Goal: Information Seeking & Learning: Learn about a topic

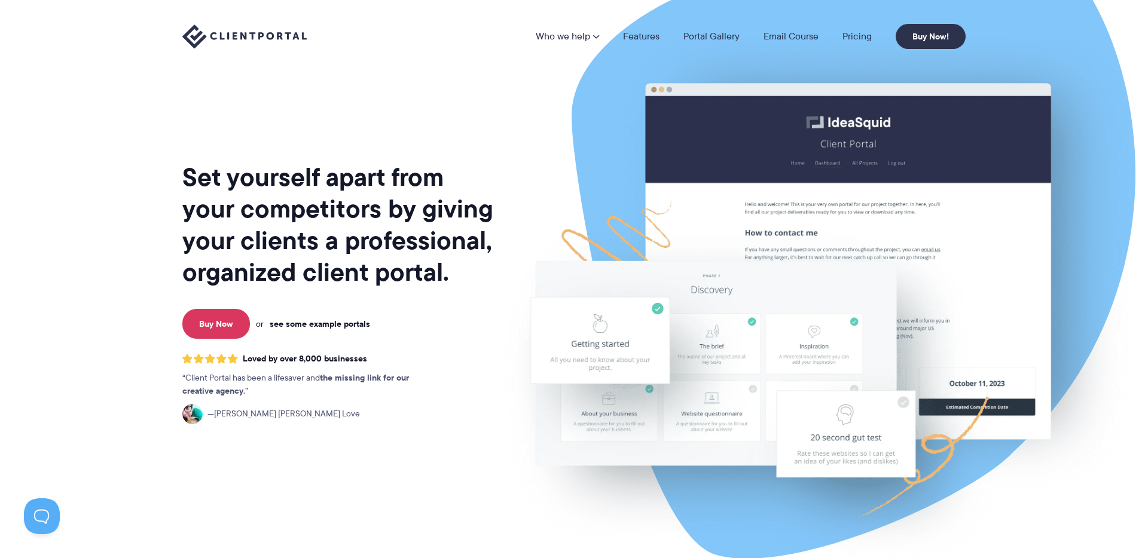
click at [322, 321] on link "see some example portals" at bounding box center [320, 324] width 100 height 11
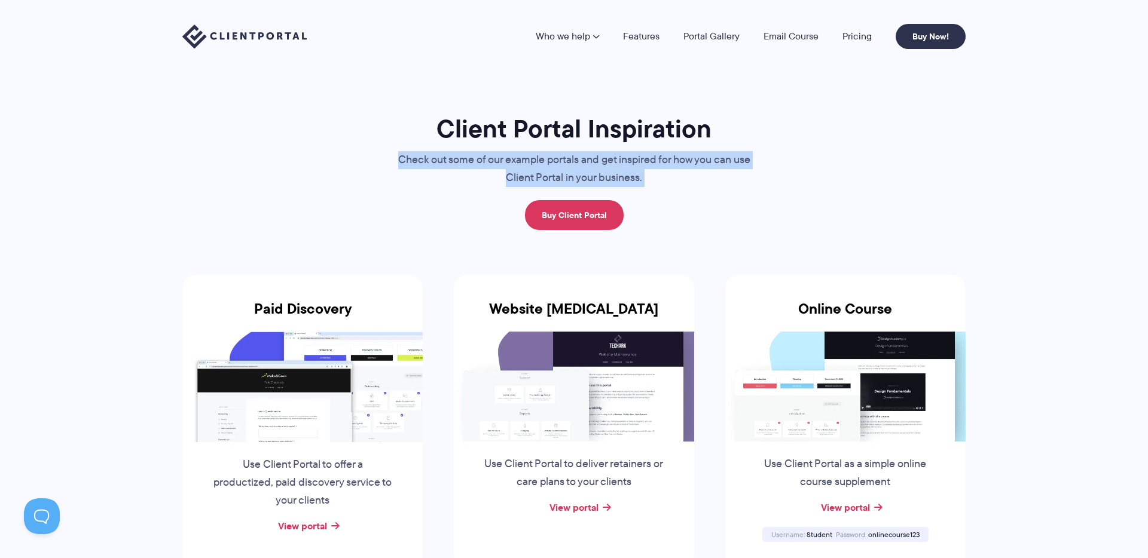
drag, startPoint x: 545, startPoint y: 173, endPoint x: 793, endPoint y: 198, distance: 249.9
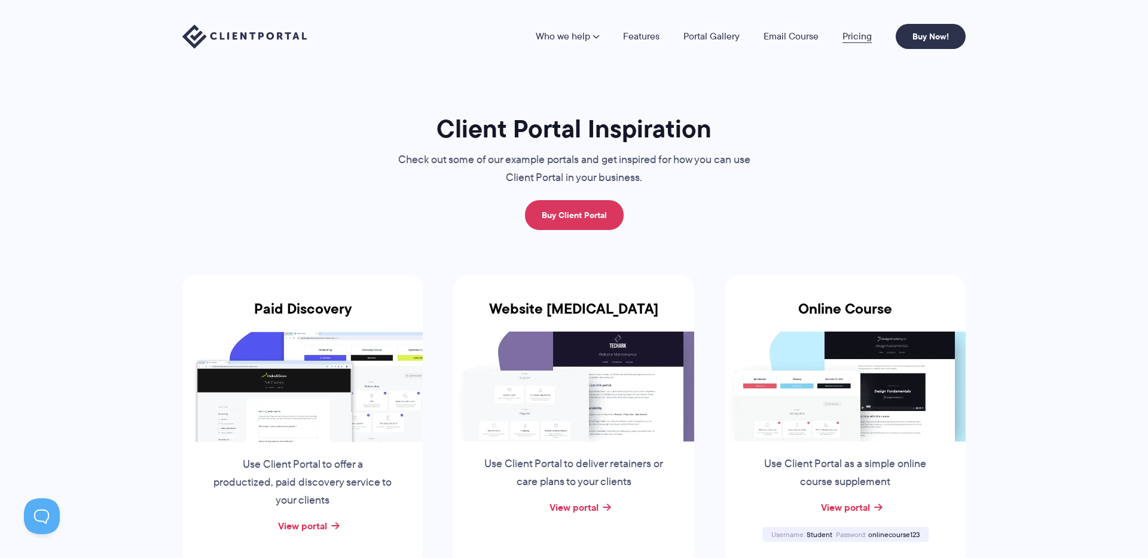
click at [850, 41] on link "Pricing" at bounding box center [856, 37] width 29 height 10
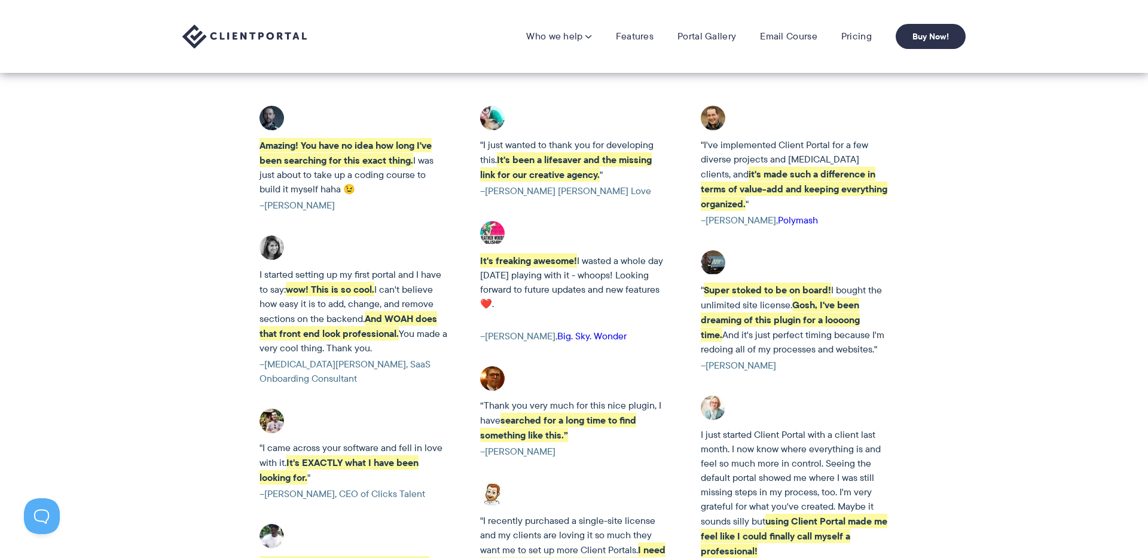
scroll to position [1591, 0]
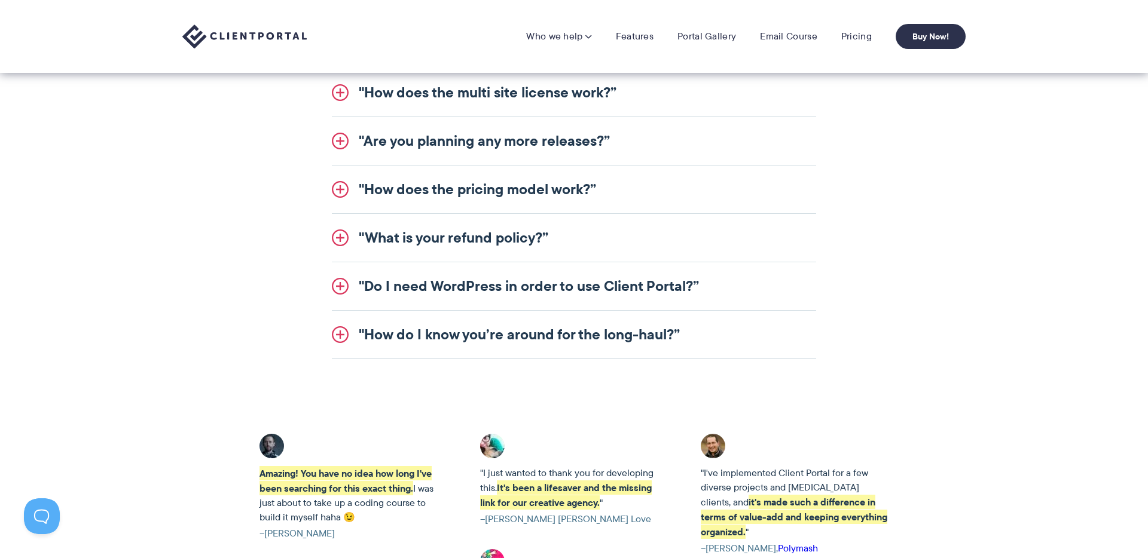
click at [489, 188] on link ""How does the pricing model work?”" at bounding box center [574, 190] width 484 height 48
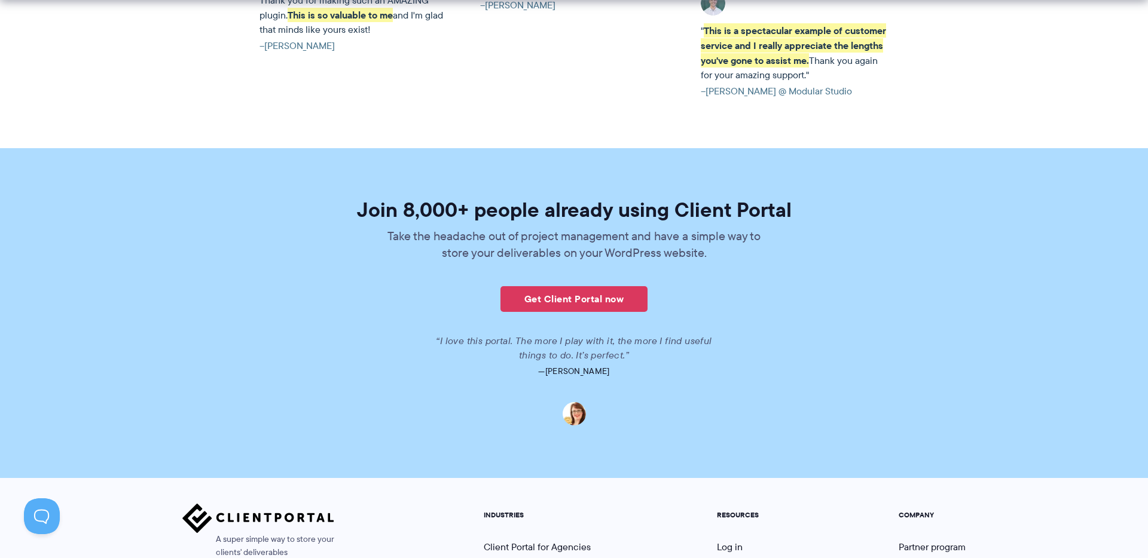
scroll to position [2766, 0]
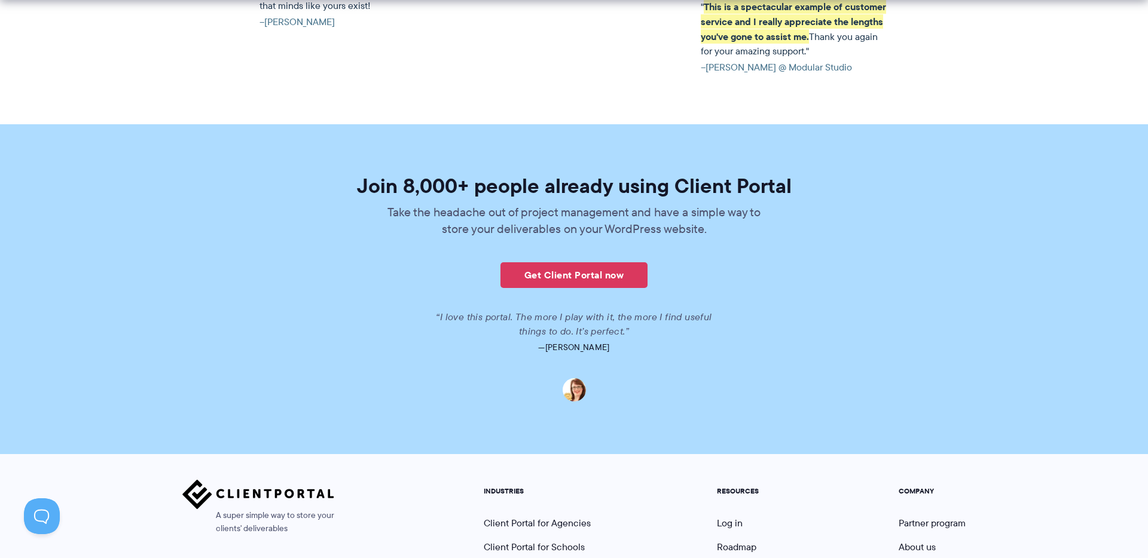
drag, startPoint x: 906, startPoint y: 262, endPoint x: 910, endPoint y: 230, distance: 32.6
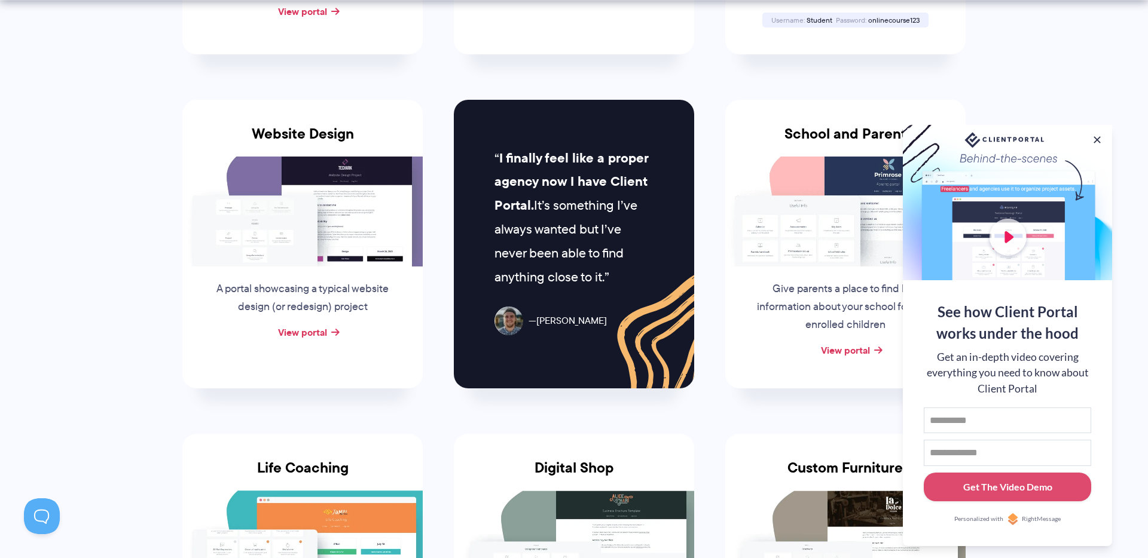
scroll to position [518, 0]
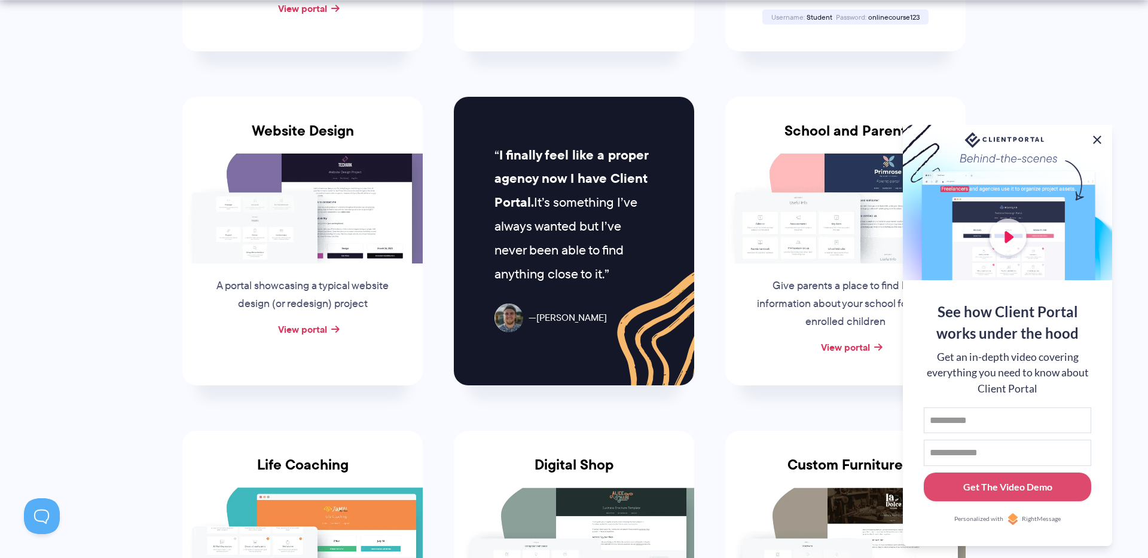
click at [1099, 136] on button at bounding box center [1097, 140] width 14 height 14
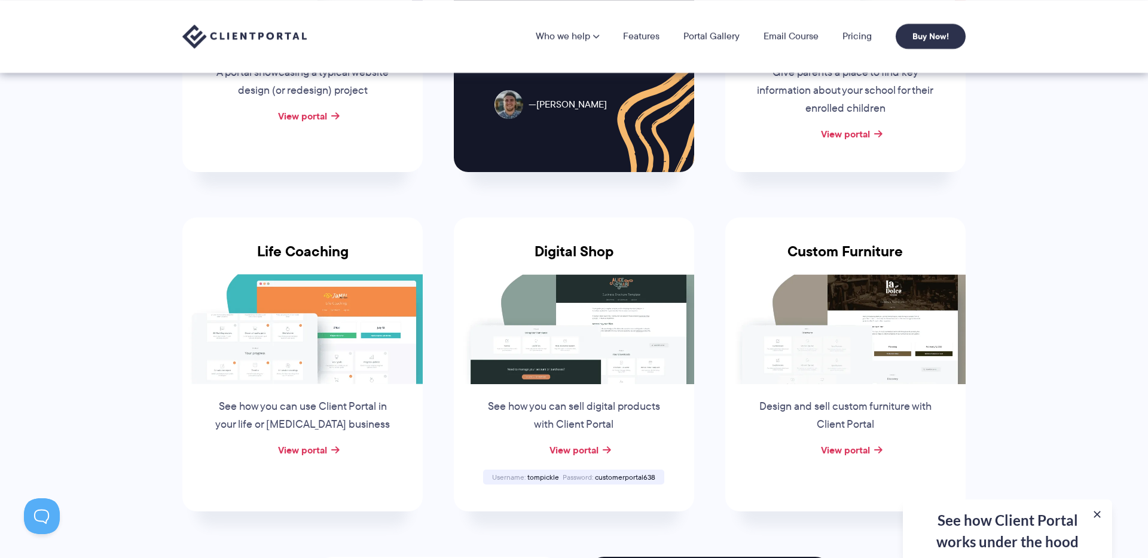
scroll to position [484, 0]
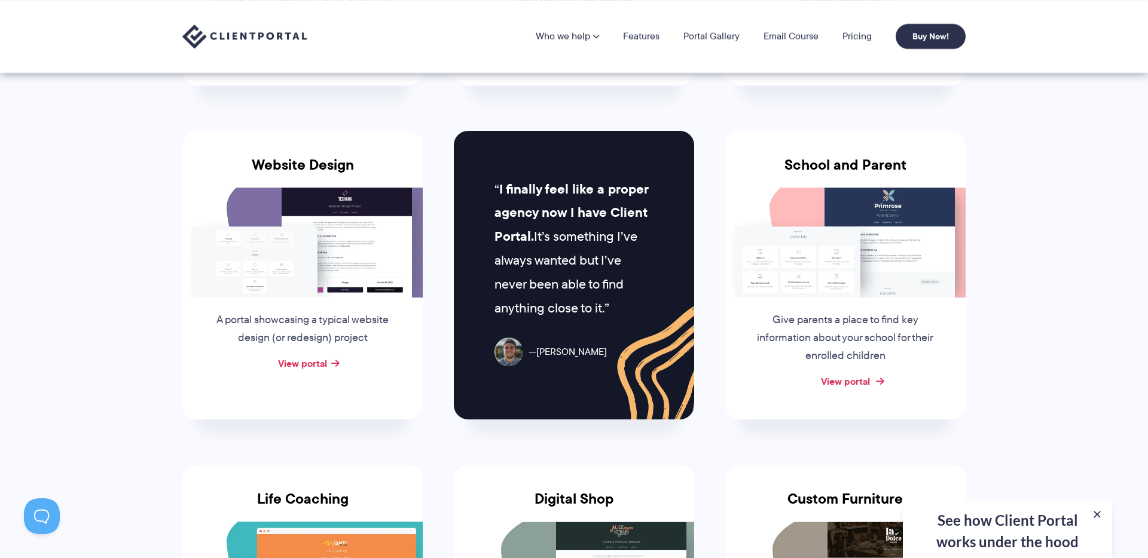
click at [836, 376] on link "View portal" at bounding box center [845, 381] width 49 height 14
